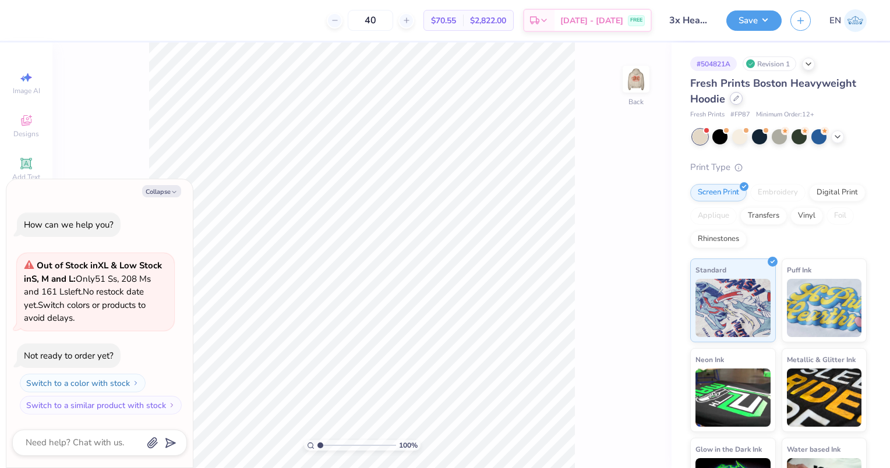
click at [735, 99] on icon at bounding box center [737, 99] width 6 height 6
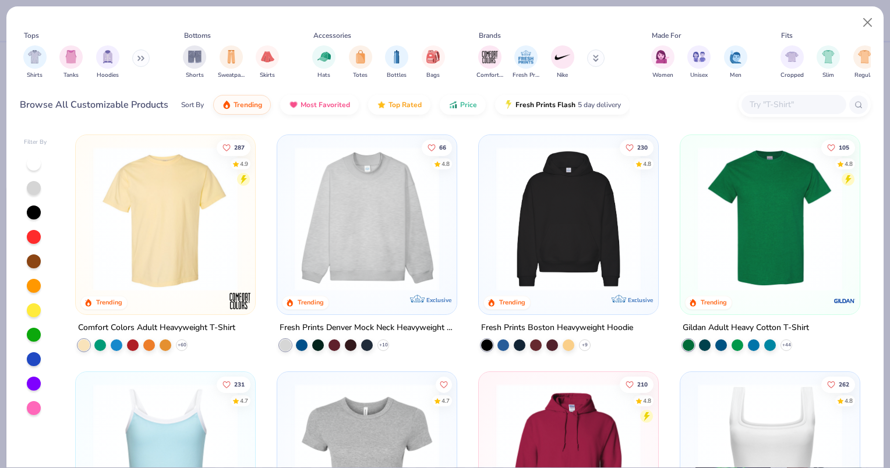
type textarea "x"
click at [779, 107] on input "text" at bounding box center [794, 104] width 90 height 13
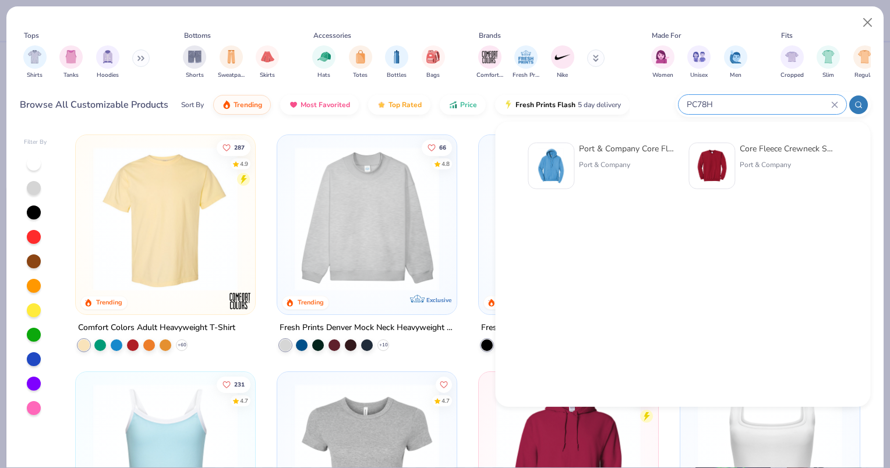
type input "PC78H"
click at [637, 175] on div "Port & Company Core Fleece Pullover Hooded Sweatshirt Port & Company" at bounding box center [628, 166] width 98 height 47
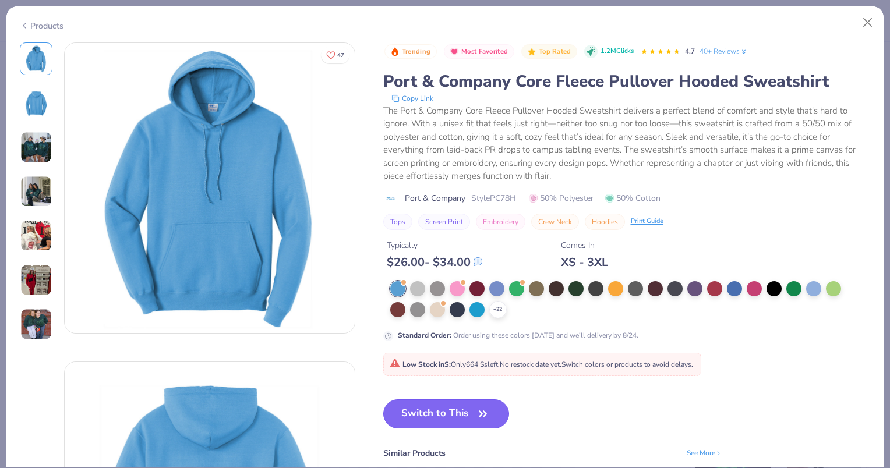
click at [466, 418] on button "Switch to This" at bounding box center [446, 414] width 126 height 29
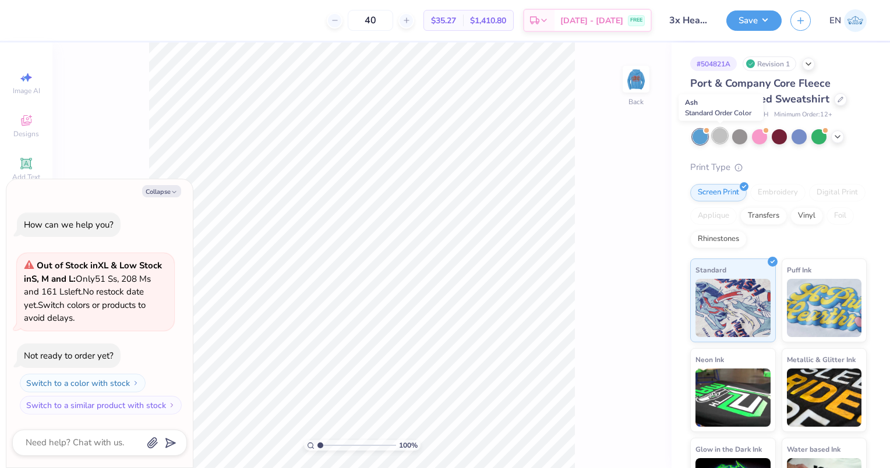
click at [722, 138] on div at bounding box center [720, 135] width 15 height 15
click at [748, 23] on button "Save" at bounding box center [754, 19] width 55 height 20
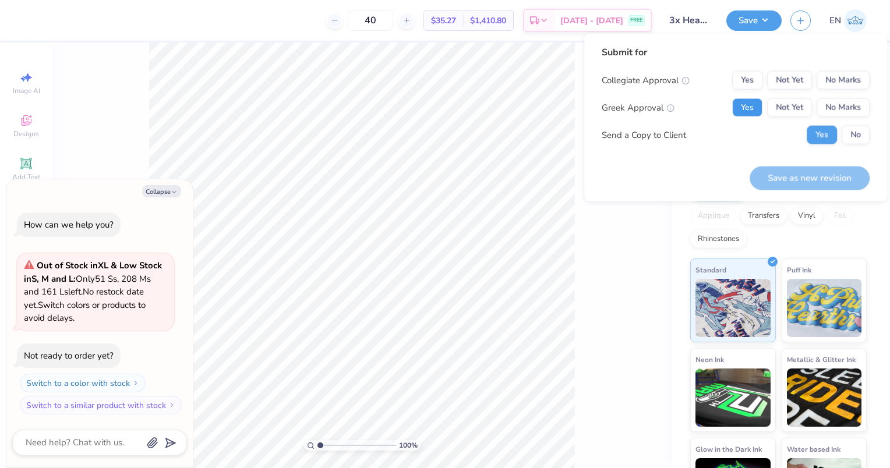
click at [755, 107] on button "Yes" at bounding box center [747, 107] width 30 height 19
click at [850, 80] on button "No Marks" at bounding box center [843, 80] width 53 height 19
click at [859, 136] on button "No" at bounding box center [856, 135] width 28 height 19
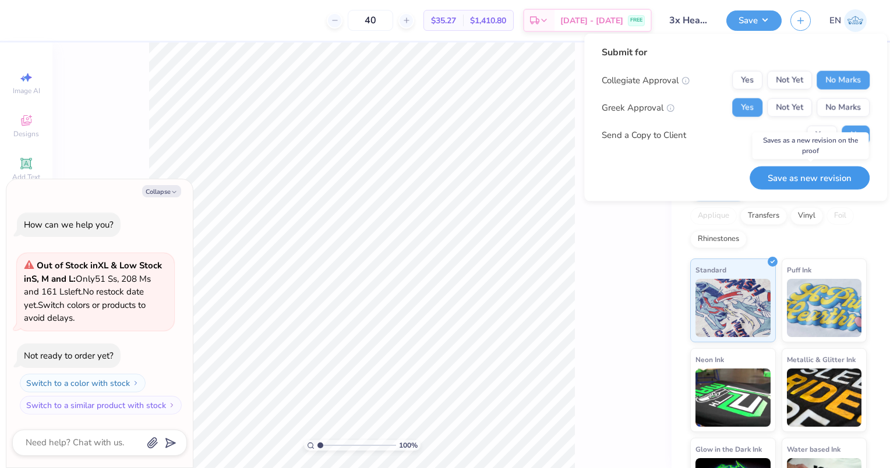
click at [827, 179] on button "Save as new revision" at bounding box center [810, 178] width 120 height 24
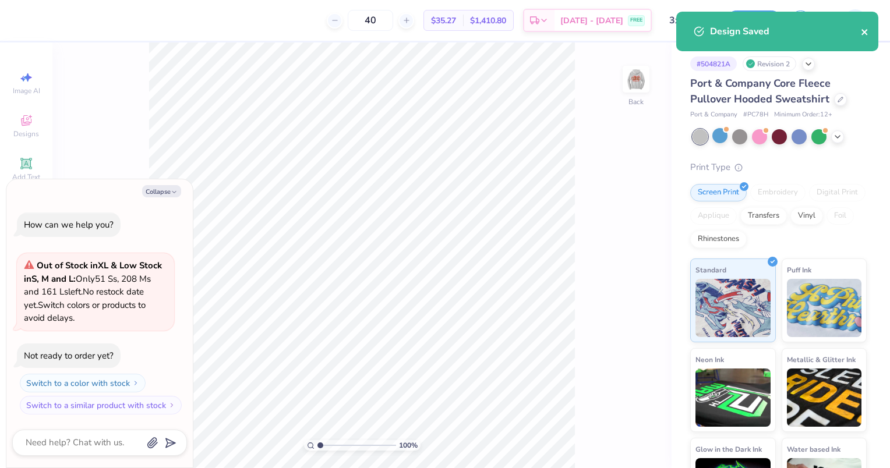
click at [861, 32] on icon "close" at bounding box center [865, 31] width 8 height 9
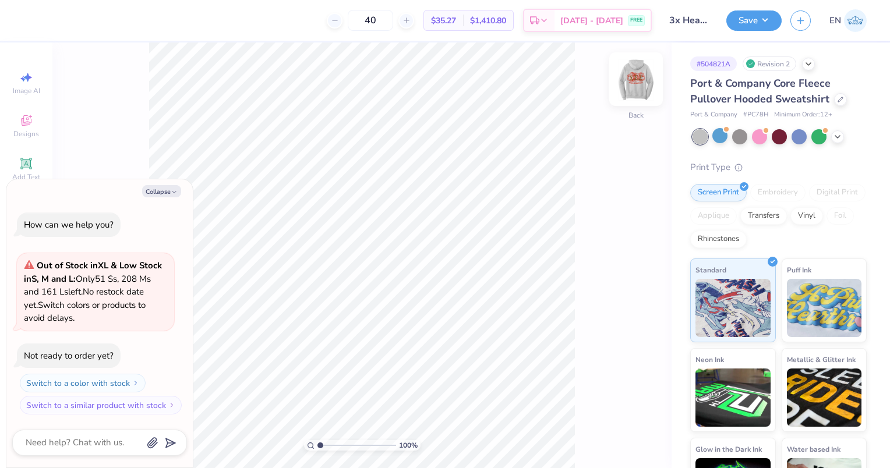
click at [641, 80] on img at bounding box center [636, 79] width 47 height 47
click at [638, 89] on img at bounding box center [636, 79] width 47 height 47
click at [634, 86] on img at bounding box center [636, 79] width 47 height 47
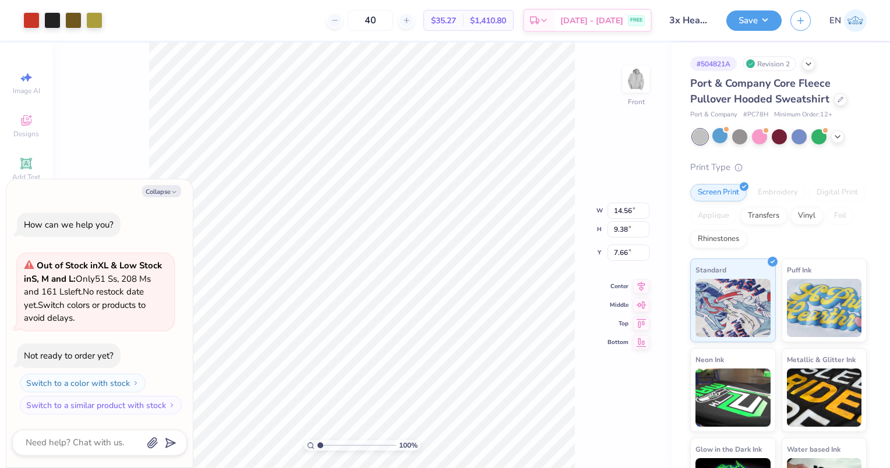
type textarea "x"
type input "9.67"
type input "6.23"
type textarea "x"
type input "9.44"
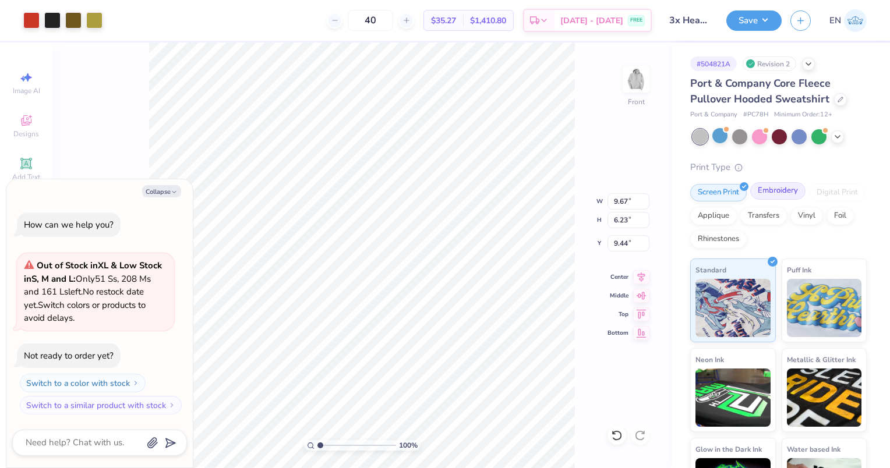
click at [769, 195] on div "Embroidery" at bounding box center [777, 190] width 55 height 17
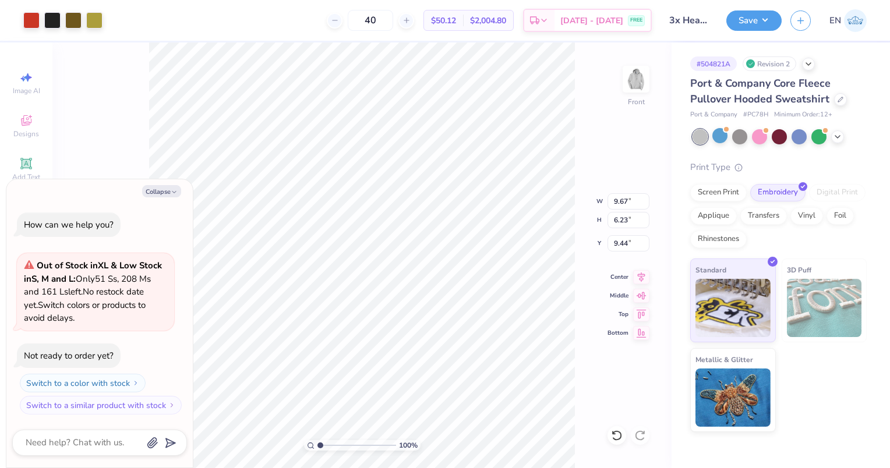
type textarea "x"
type input "11.52"
type input "7.42"
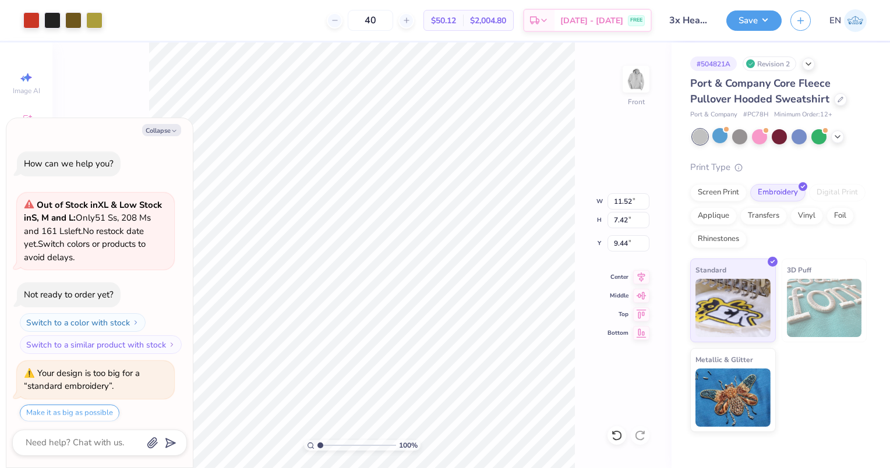
scroll to position [35, 0]
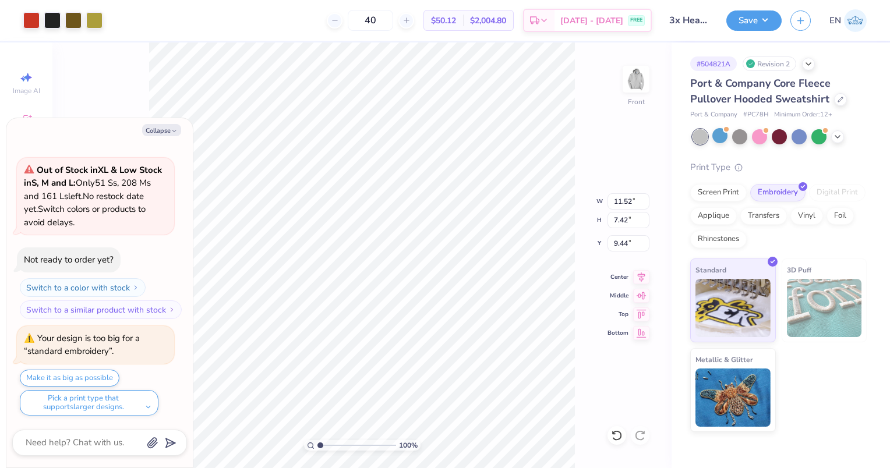
type textarea "x"
type input "6.64"
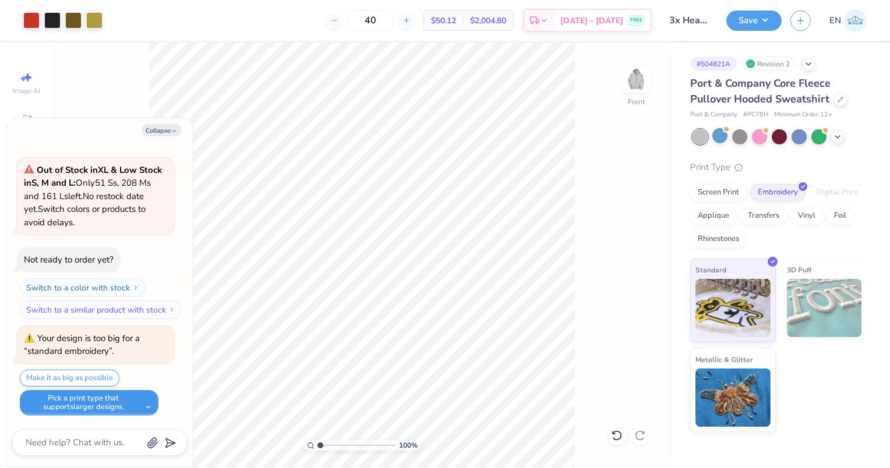
click at [139, 403] on button "Pick a print type that supports larger designs." at bounding box center [89, 403] width 139 height 26
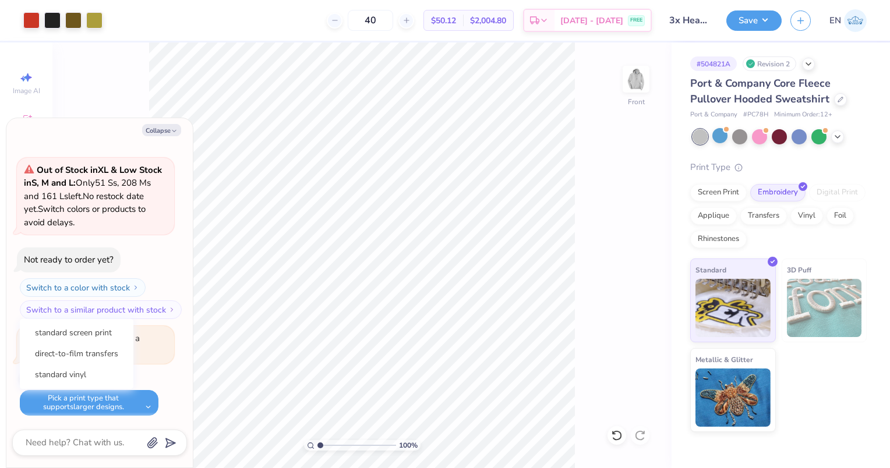
click at [189, 389] on div "Collapse How can we help you? Out of Stock in XL & Low Stock in S, M and L : On…" at bounding box center [99, 293] width 186 height 350
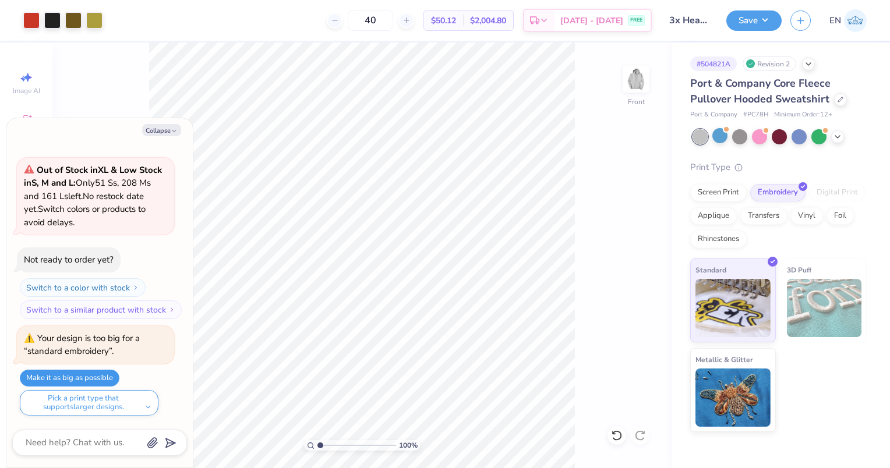
click at [101, 379] on button "Make it as big as possible" at bounding box center [70, 378] width 100 height 17
click at [861, 122] on div "Port & Company Core Fleece Pullover Hooded Sweatshirt Port & Company # PC78H Mi…" at bounding box center [778, 254] width 177 height 357
type textarea "x"
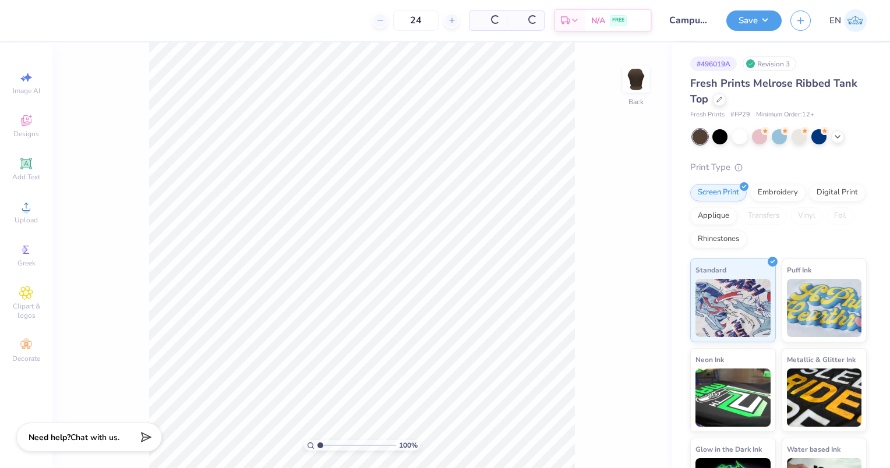
type input "50"
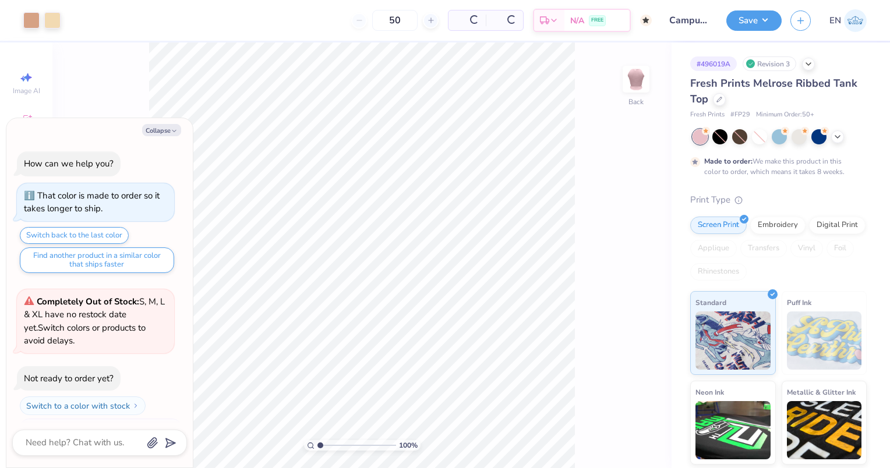
type textarea "x"
